Goal: Task Accomplishment & Management: Use online tool/utility

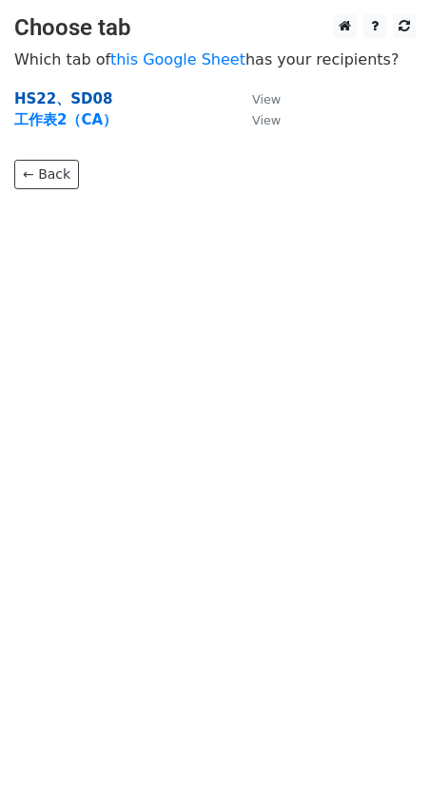
click at [66, 99] on strong "HS22、SD08" at bounding box center [63, 98] width 98 height 17
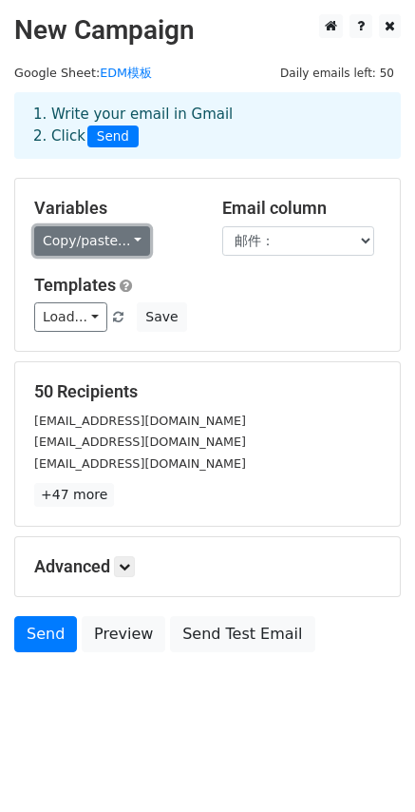
click at [92, 247] on link "Copy/paste..." at bounding box center [92, 240] width 116 height 29
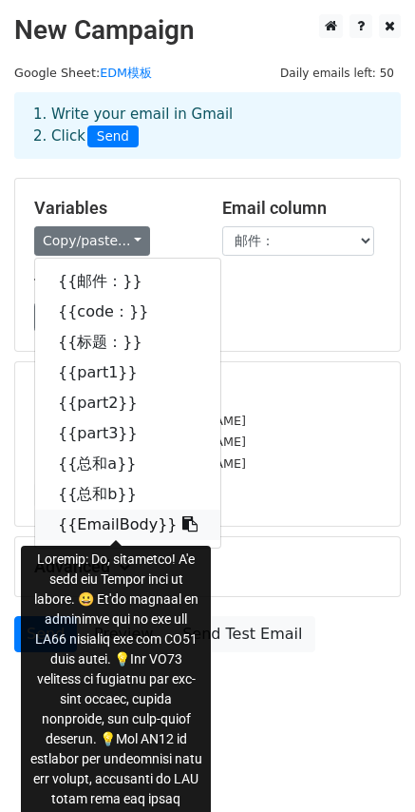
click at [92, 526] on link "{{EmailBody}}" at bounding box center [127, 525] width 185 height 30
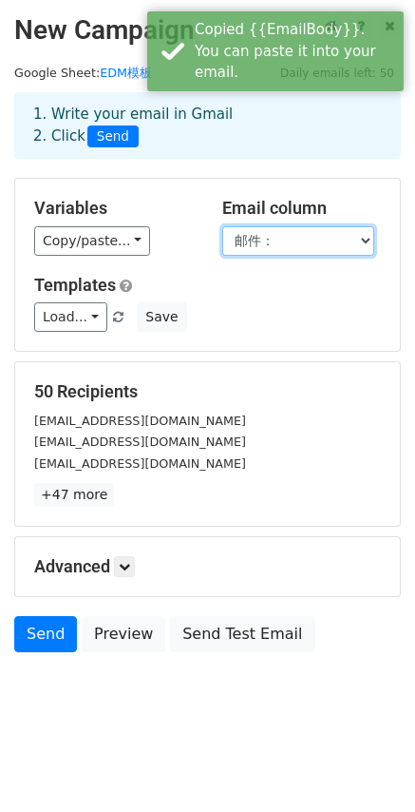
click at [261, 240] on select "邮件： code： 标题： part1 part2 part3 总和a 总和b EmailBody" at bounding box center [298, 240] width 152 height 29
click at [222, 226] on select "邮件： code： 标题： part1 part2 part3 总和a 总和b EmailBody" at bounding box center [298, 240] width 152 height 29
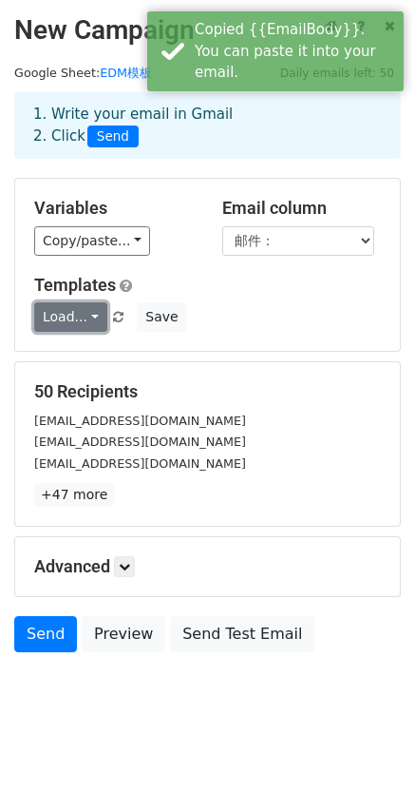
click at [58, 318] on link "Load..." at bounding box center [70, 316] width 73 height 29
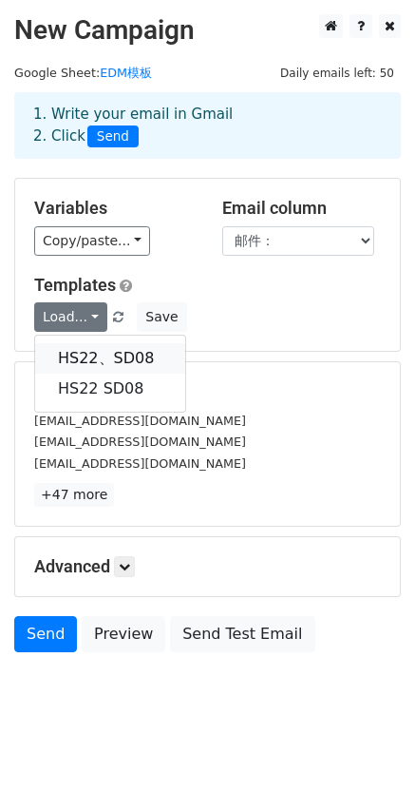
click at [82, 356] on link "HS22、SD08" at bounding box center [110, 358] width 150 height 30
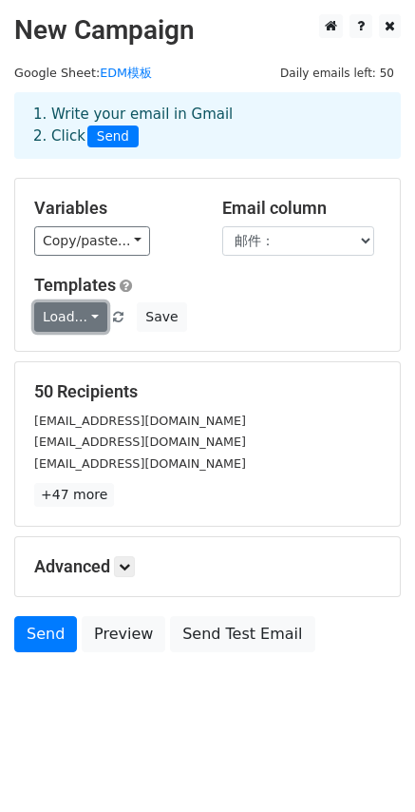
click at [62, 322] on link "Load..." at bounding box center [70, 316] width 73 height 29
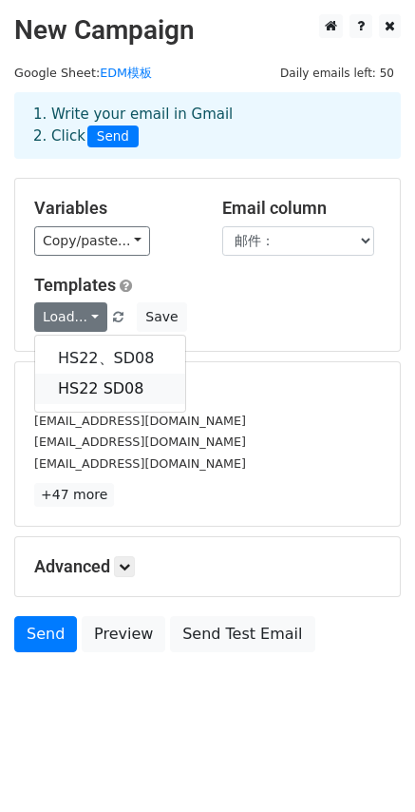
click at [83, 386] on link "HS22 SD08" at bounding box center [110, 389] width 150 height 30
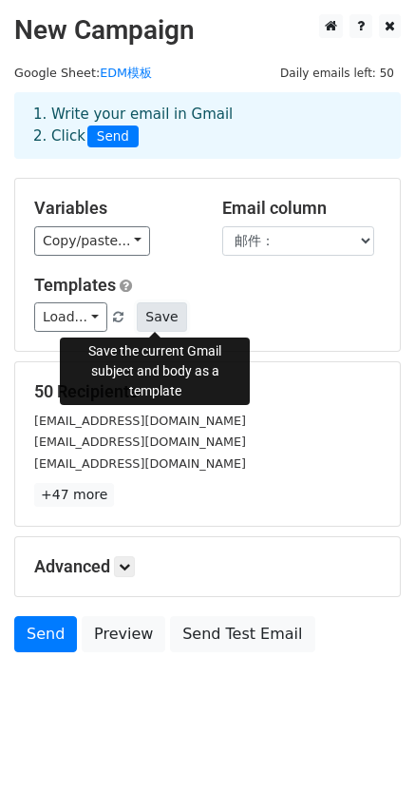
click at [144, 319] on button "Save" at bounding box center [161, 316] width 49 height 29
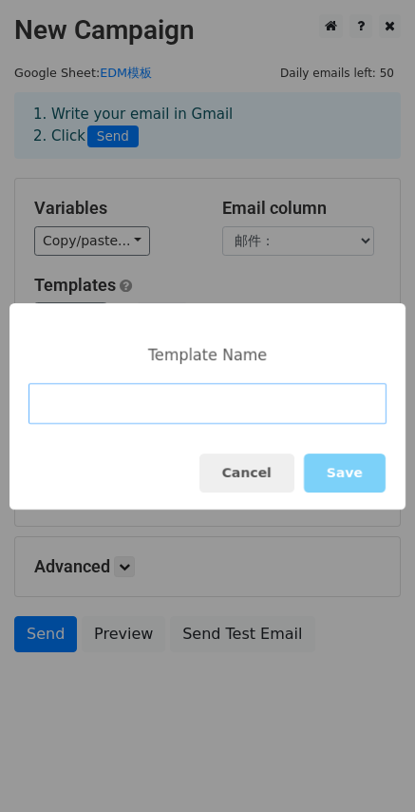
paste input "🔥Flash Sale Get Sofirn HS22 and SD08 for $29.99 (50% off code)"
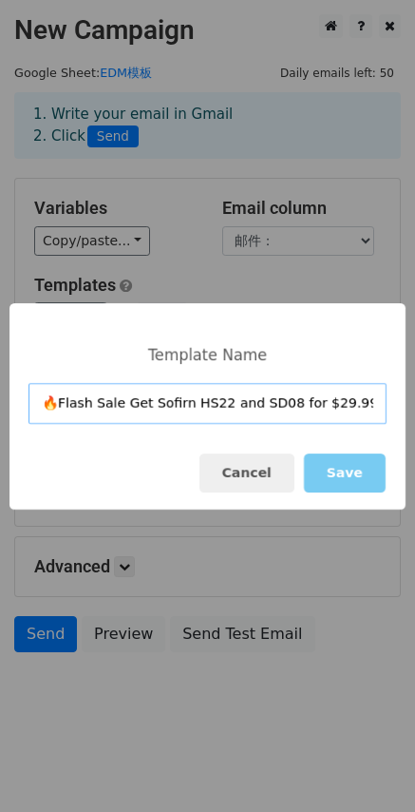
scroll to position [0, 84]
type input "🔥Flash Sale Get Sofirn HS22 and SD08 for $29.99 (50% off code)"
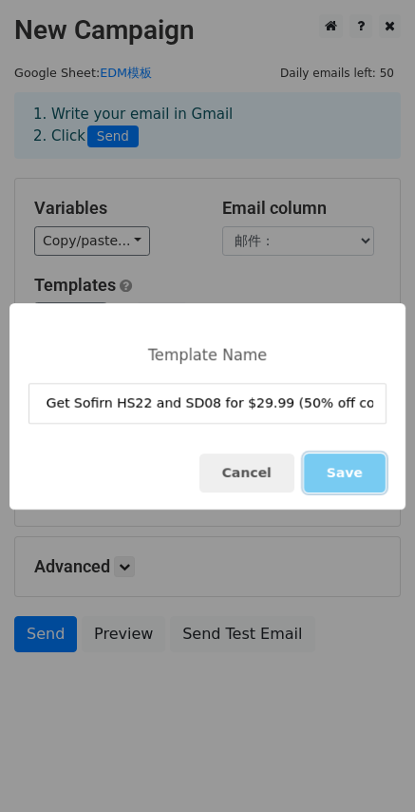
click at [366, 475] on button "Save" at bounding box center [345, 472] width 82 height 39
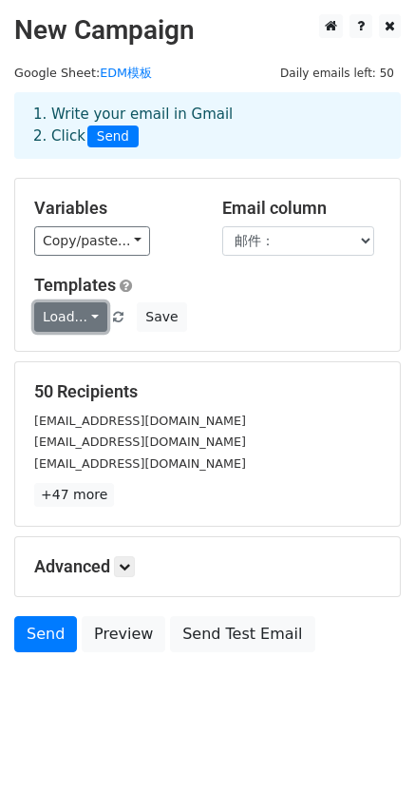
click at [81, 311] on link "Load..." at bounding box center [70, 316] width 73 height 29
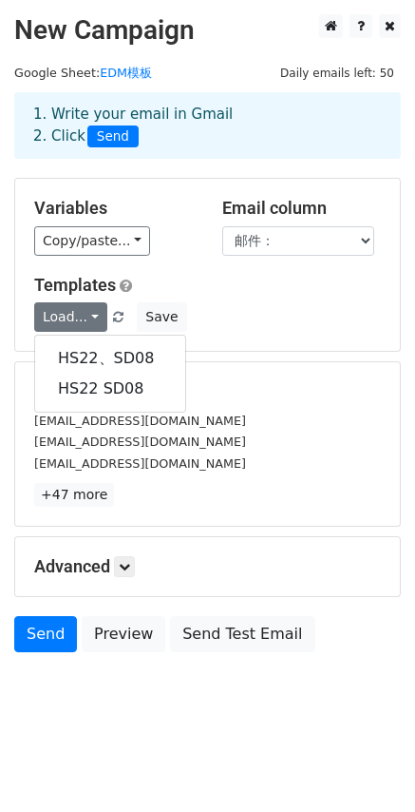
click at [260, 313] on div "Load... HS22、SD08 HS22 SD08 Save" at bounding box center [208, 316] width 376 height 29
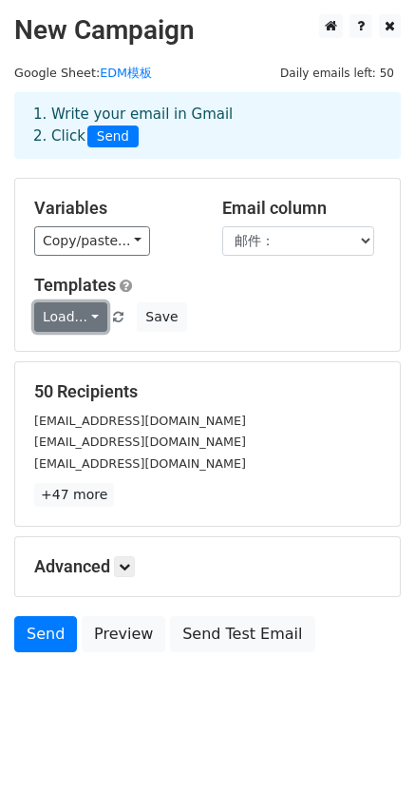
click at [81, 309] on link "Load..." at bounding box center [70, 316] width 73 height 29
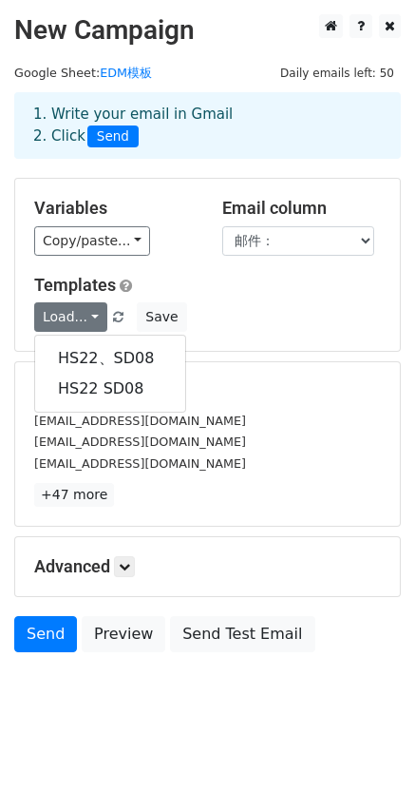
click at [283, 319] on div "Load... HS22、SD08 HS22 SD08 Save" at bounding box center [208, 316] width 376 height 29
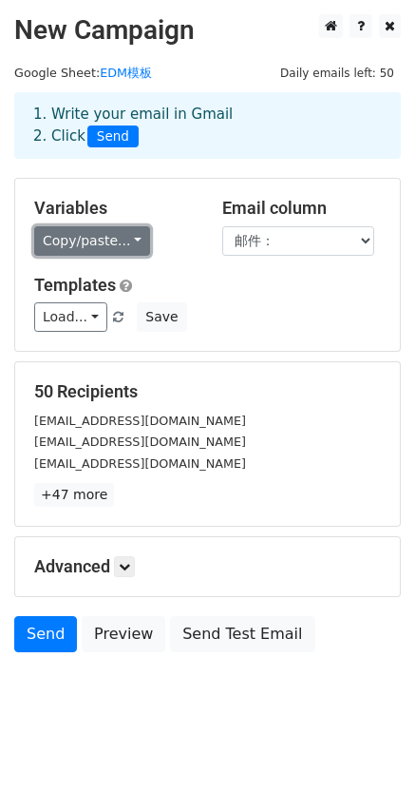
click at [102, 241] on link "Copy/paste..." at bounding box center [92, 240] width 116 height 29
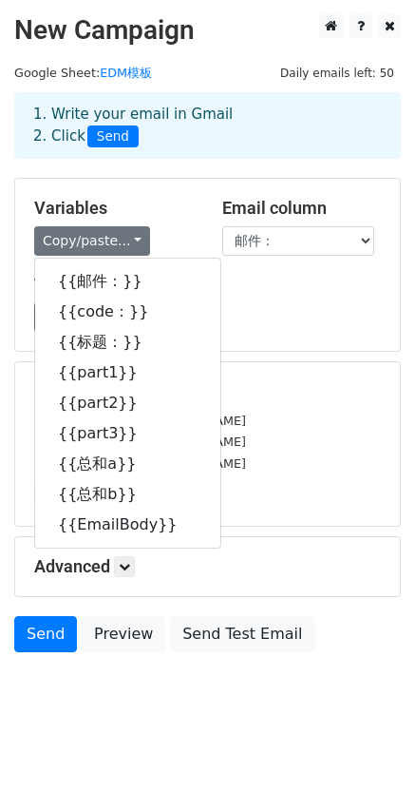
click at [266, 319] on div "Load... HS22、SD08 HS22 SD08 Save" at bounding box center [208, 316] width 376 height 29
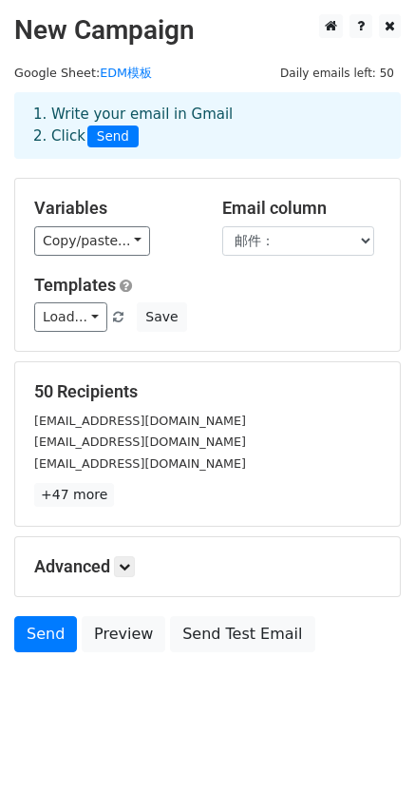
scroll to position [2, 0]
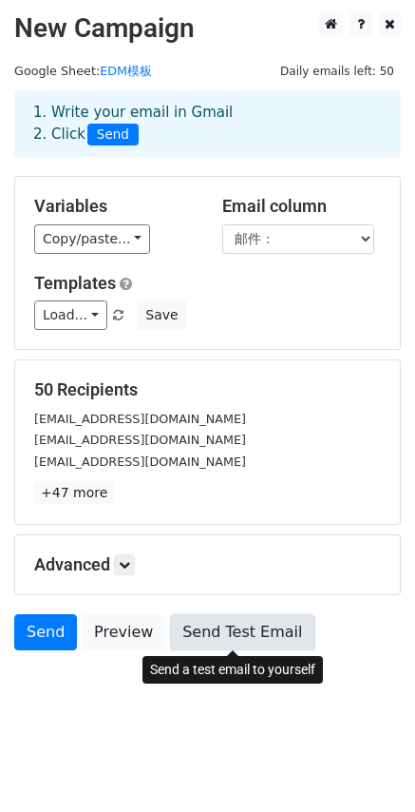
click at [227, 635] on link "Send Test Email" at bounding box center [242, 632] width 144 height 36
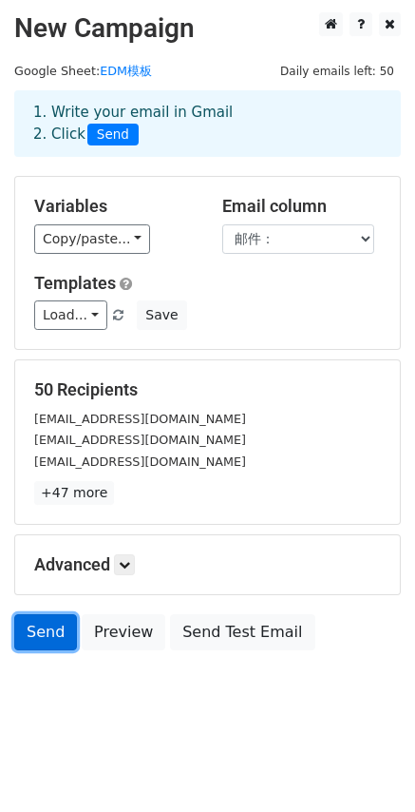
click at [50, 629] on link "Send" at bounding box center [45, 632] width 63 height 36
